Goal: Task Accomplishment & Management: Complete application form

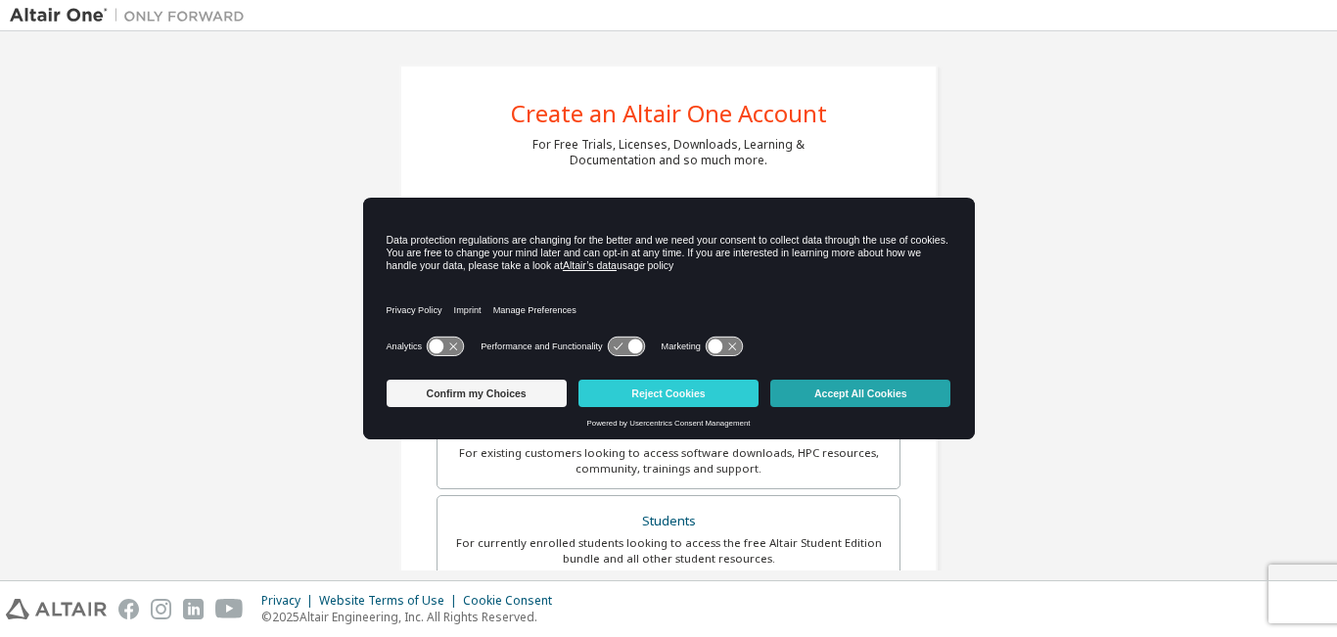
click at [894, 387] on button "Accept All Cookies" at bounding box center [860, 393] width 180 height 27
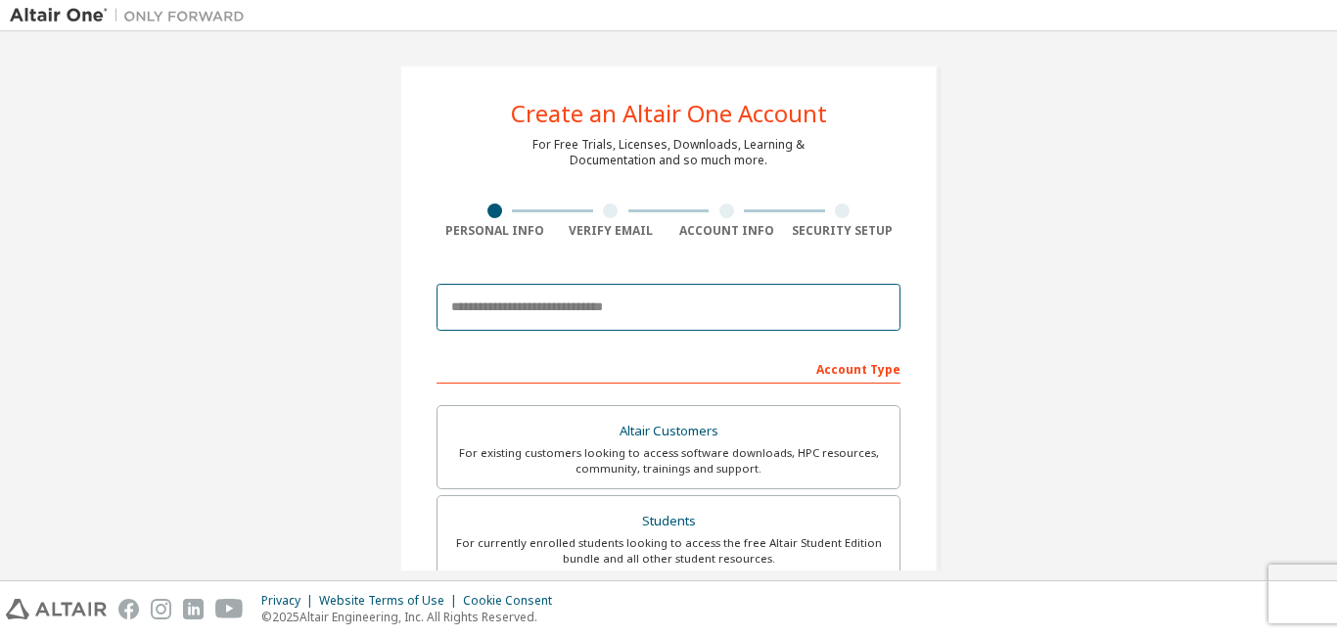
click at [748, 303] on input "email" at bounding box center [669, 307] width 464 height 47
click at [799, 324] on input "email" at bounding box center [669, 307] width 464 height 47
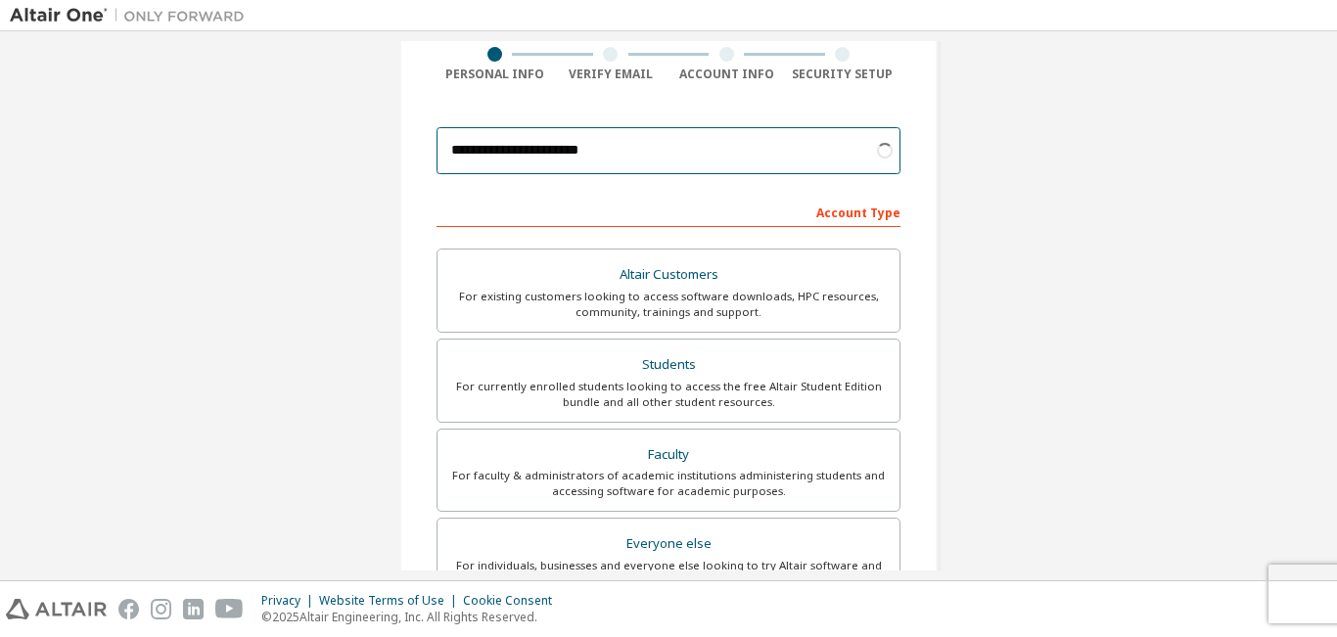
scroll to position [159, 0]
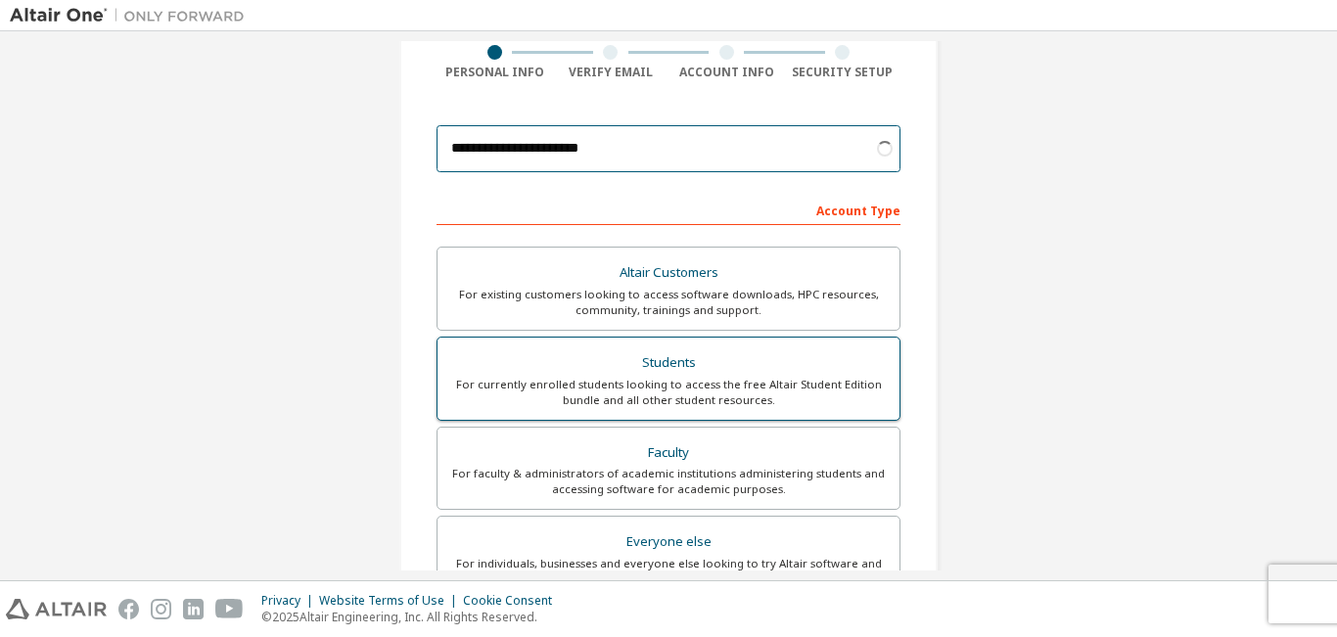
type input "**********"
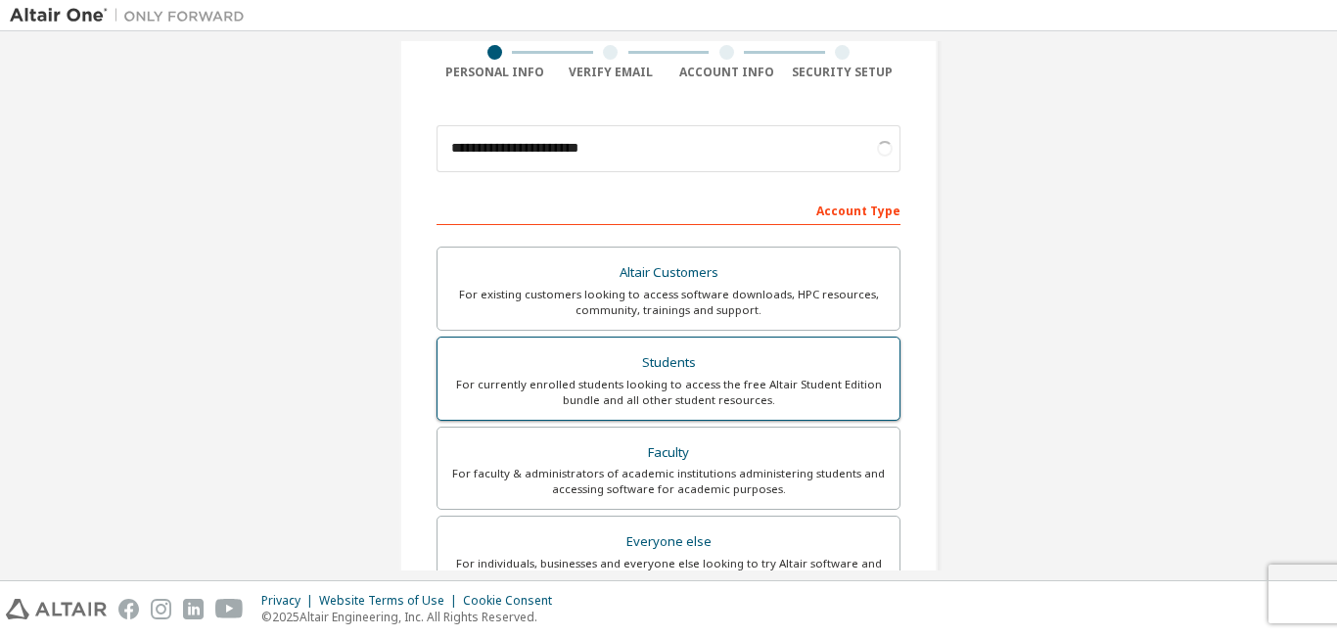
click at [733, 382] on div "For currently enrolled students looking to access the free Altair Student Editi…" at bounding box center [668, 392] width 439 height 31
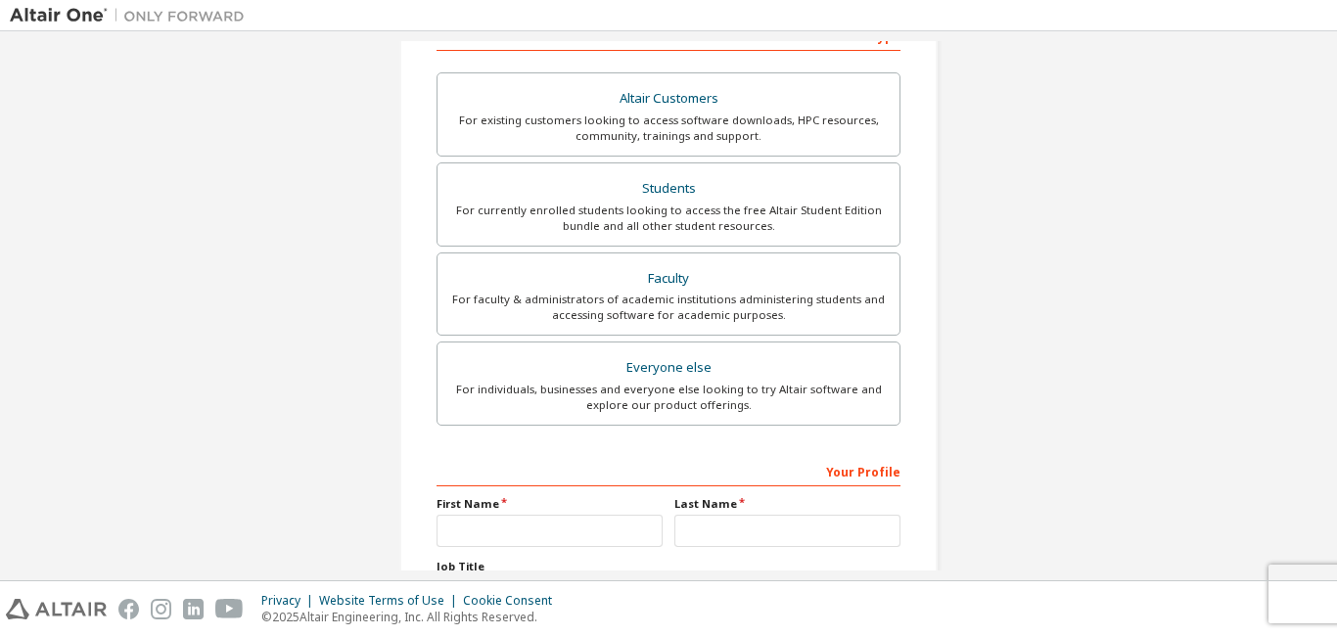
scroll to position [507, 0]
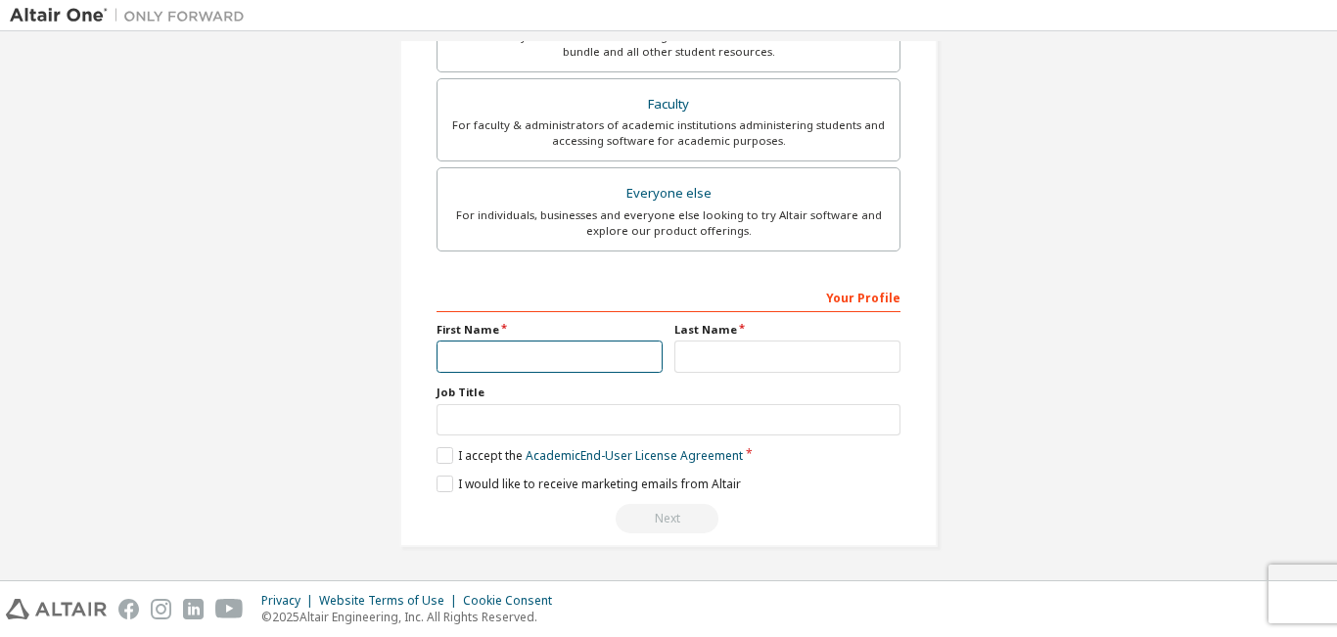
click at [608, 348] on input "text" at bounding box center [550, 357] width 226 height 32
type input "********"
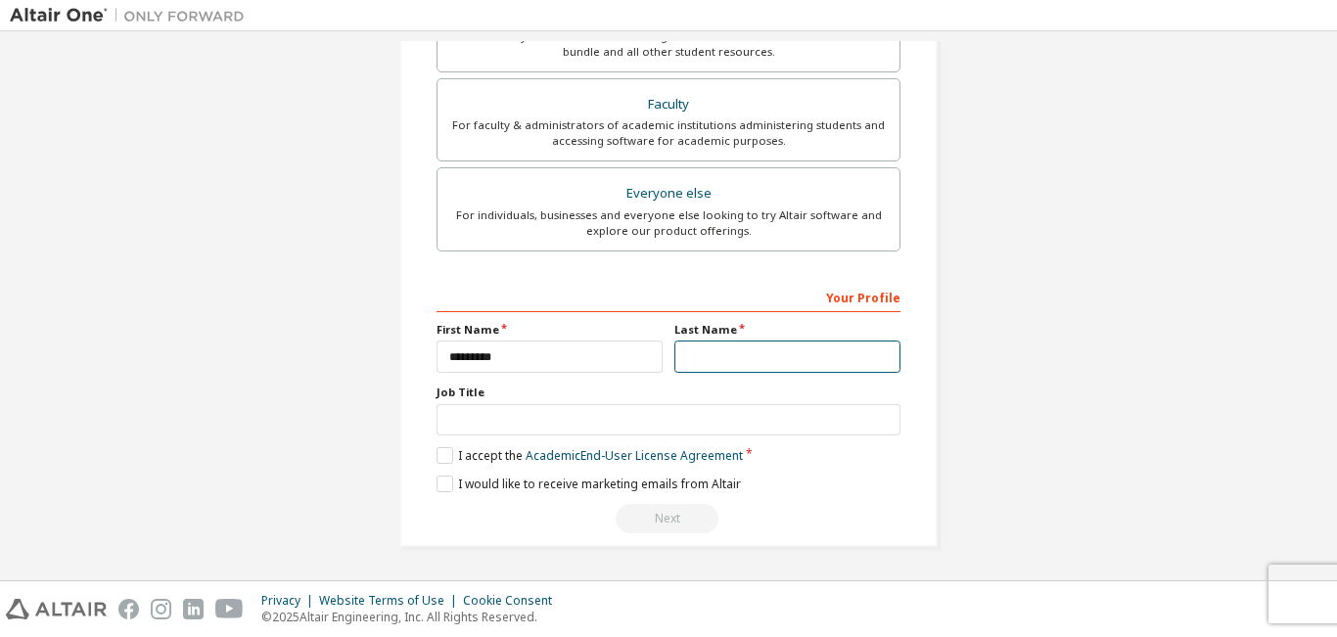
click at [786, 361] on input "text" at bounding box center [788, 357] width 226 height 32
type input "*"
type input "*******"
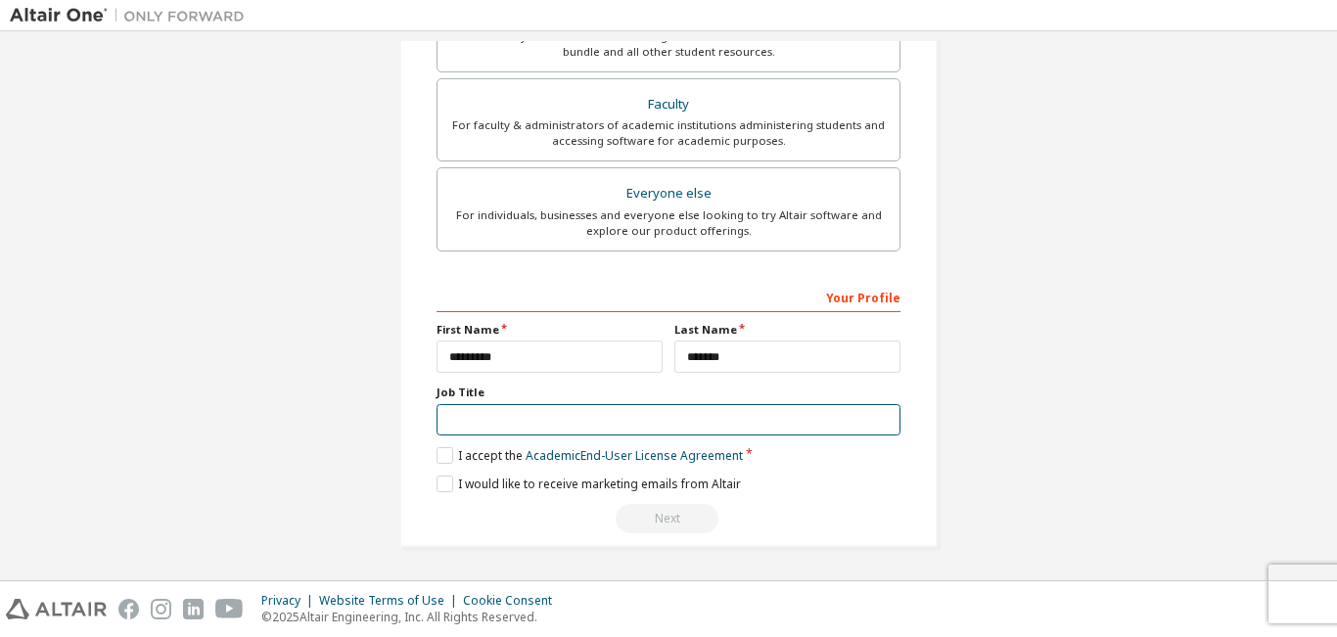
click at [679, 422] on input "text" at bounding box center [669, 420] width 464 height 32
click at [679, 422] on input "*" at bounding box center [669, 420] width 464 height 32
type input "**********"
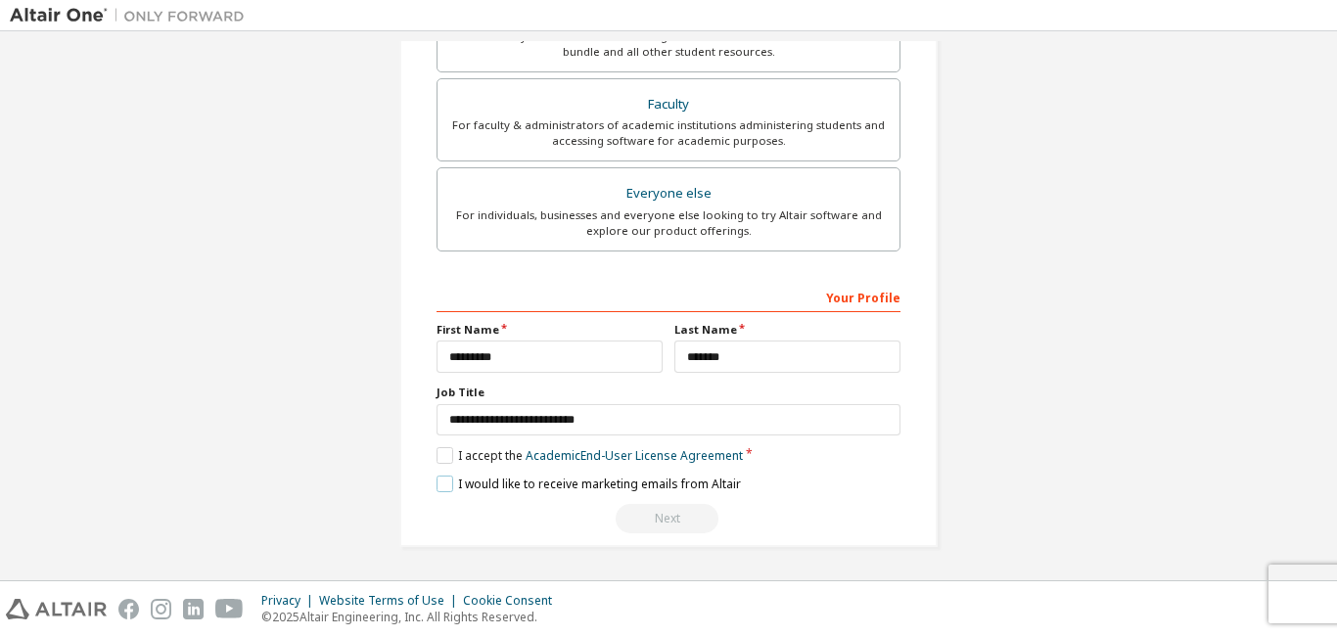
click at [448, 484] on label "I would like to receive marketing emails from Altair" at bounding box center [589, 484] width 304 height 17
click at [442, 462] on label "I accept the Academic End-User License Agreement" at bounding box center [590, 455] width 306 height 17
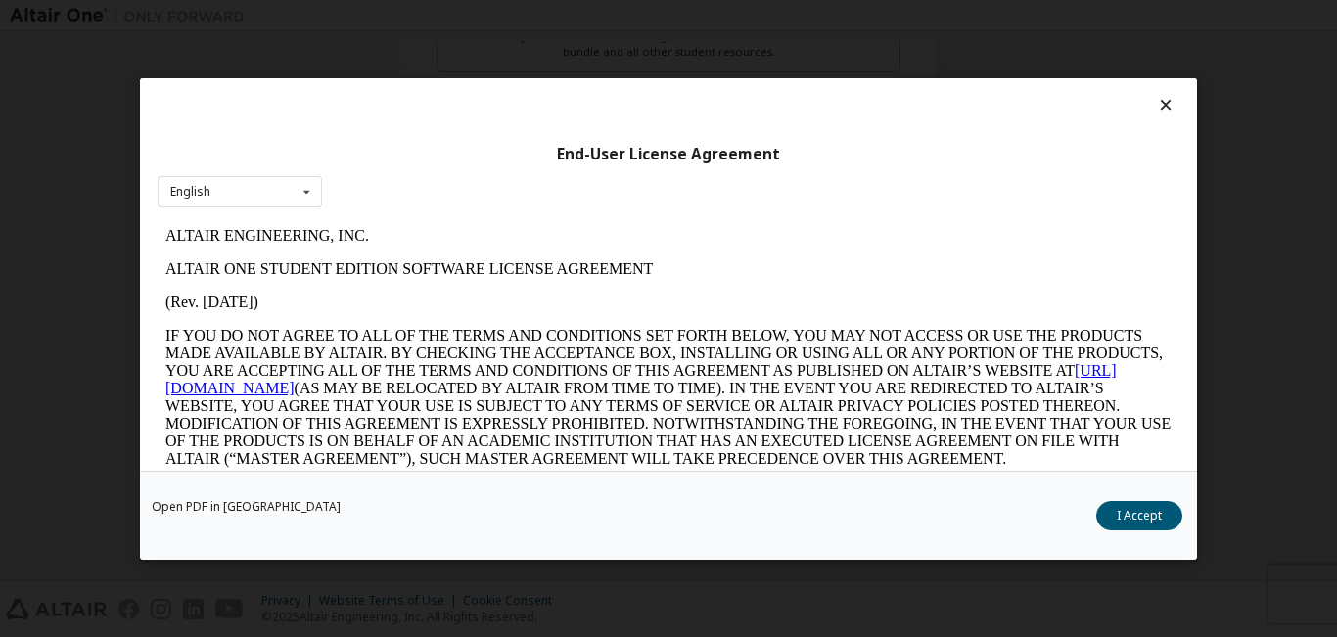
scroll to position [0, 0]
click at [208, 175] on div "English English" at bounding box center [240, 191] width 164 height 32
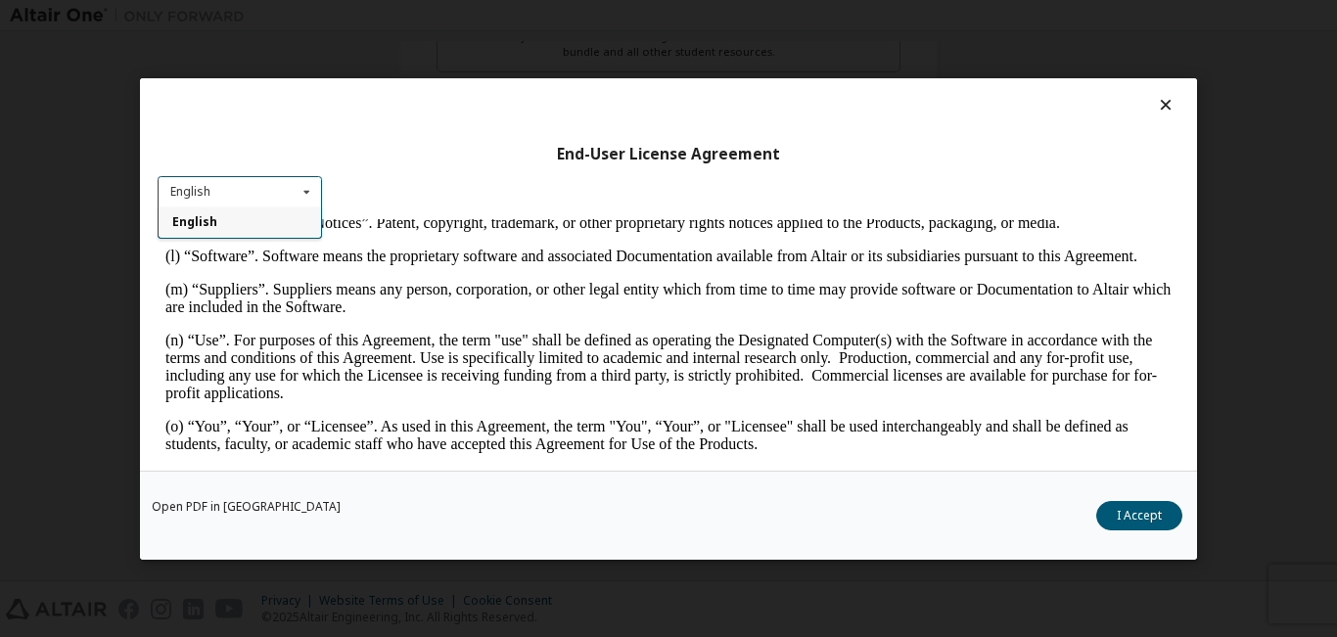
scroll to position [1019, 0]
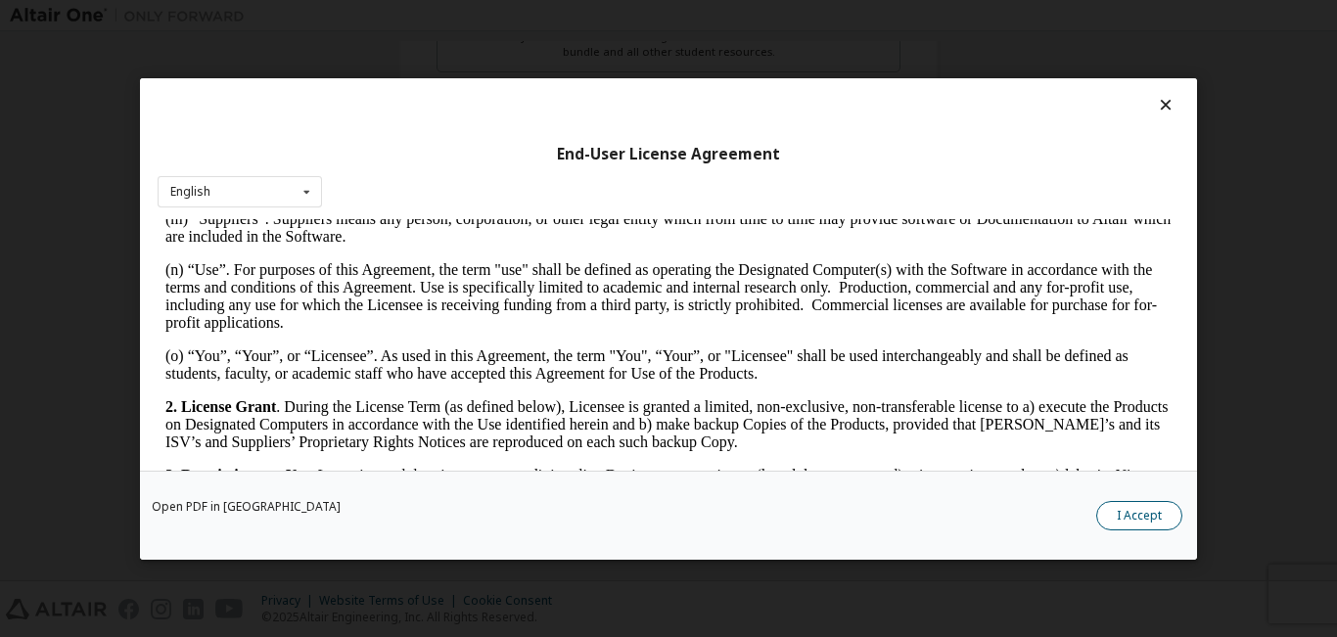
click at [1164, 522] on button "I Accept" at bounding box center [1139, 514] width 86 height 29
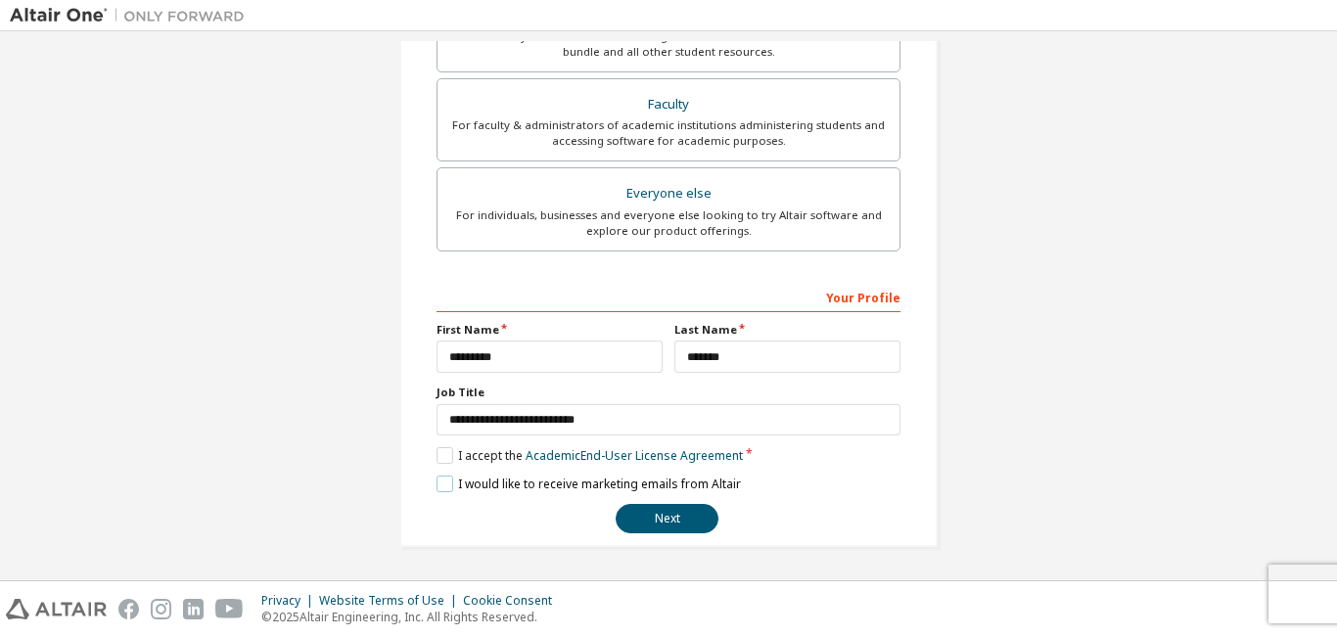
click at [448, 488] on label "I would like to receive marketing emails from Altair" at bounding box center [589, 484] width 304 height 17
click at [635, 518] on button "Next" at bounding box center [667, 518] width 103 height 29
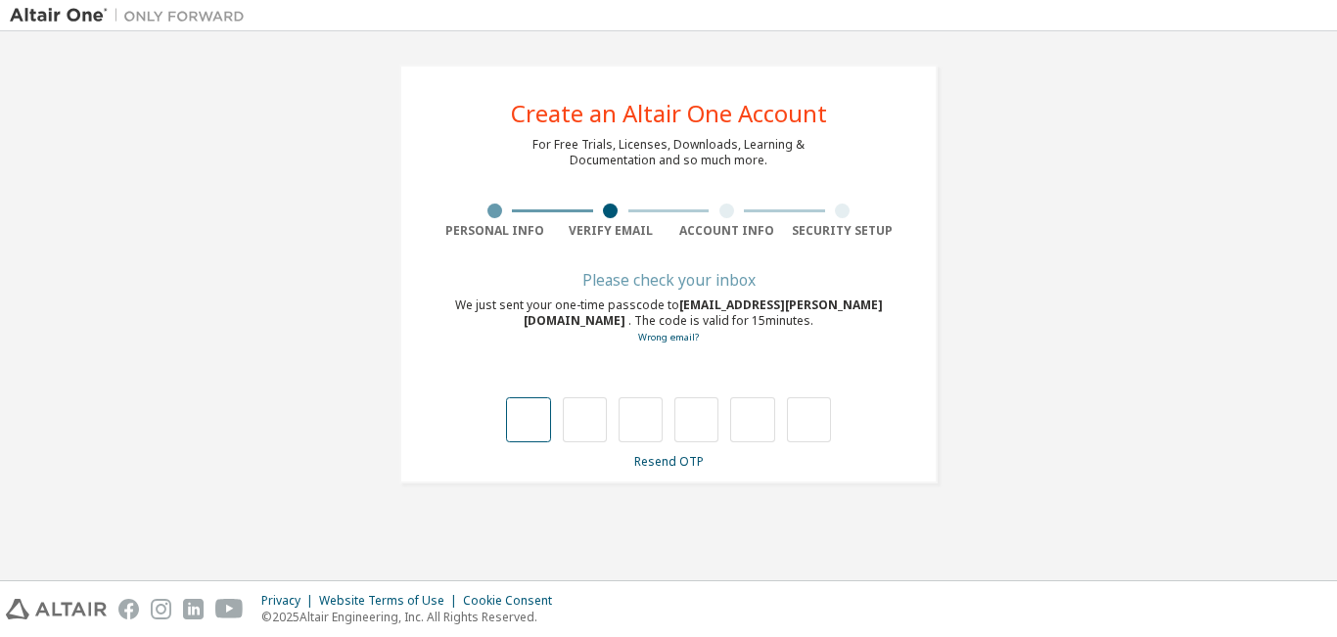
type input "*"
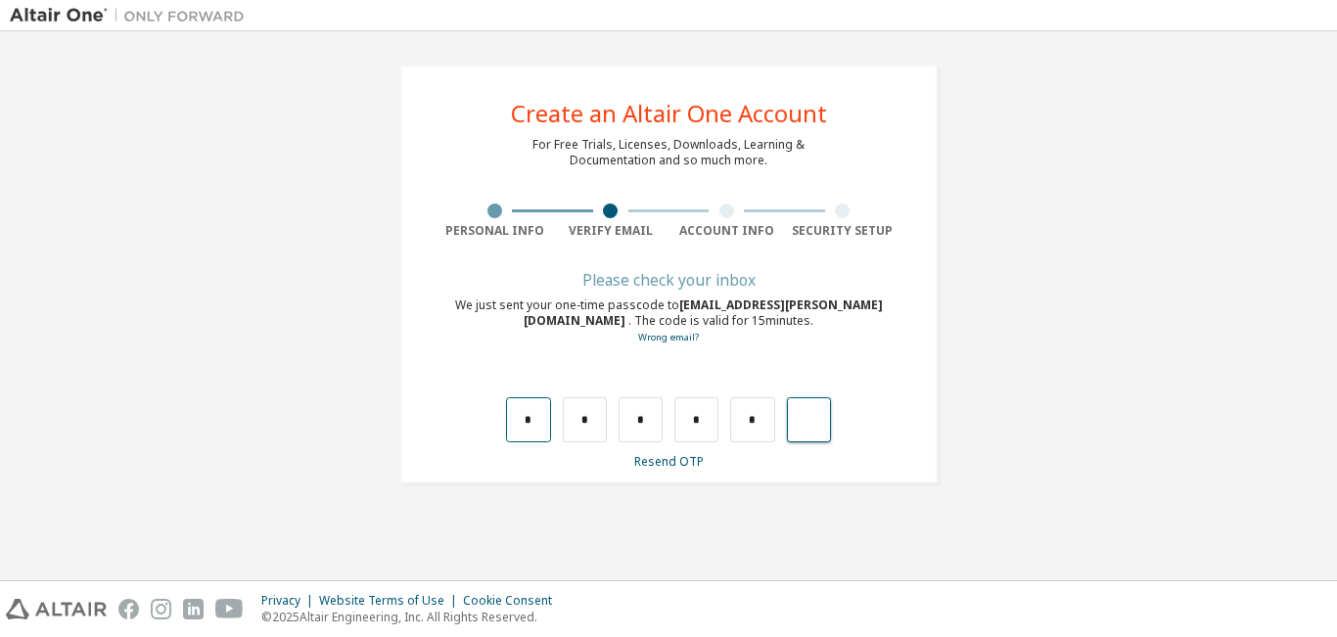
type input "*"
